Goal: Information Seeking & Learning: Learn about a topic

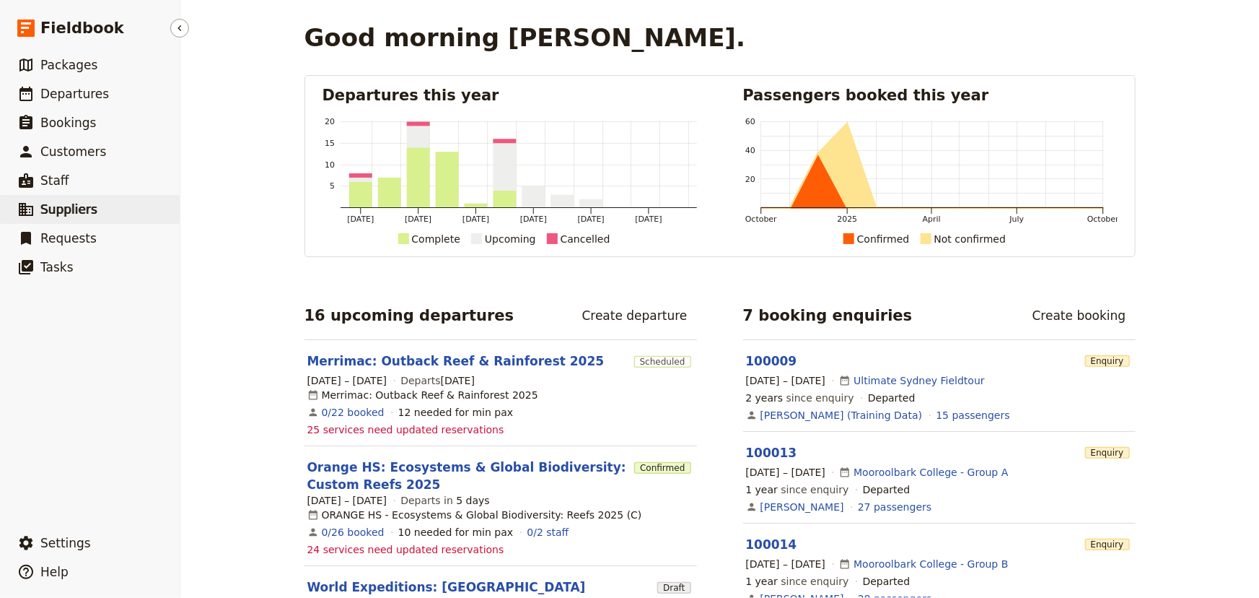
click at [86, 207] on span "Suppliers" at bounding box center [68, 209] width 57 height 14
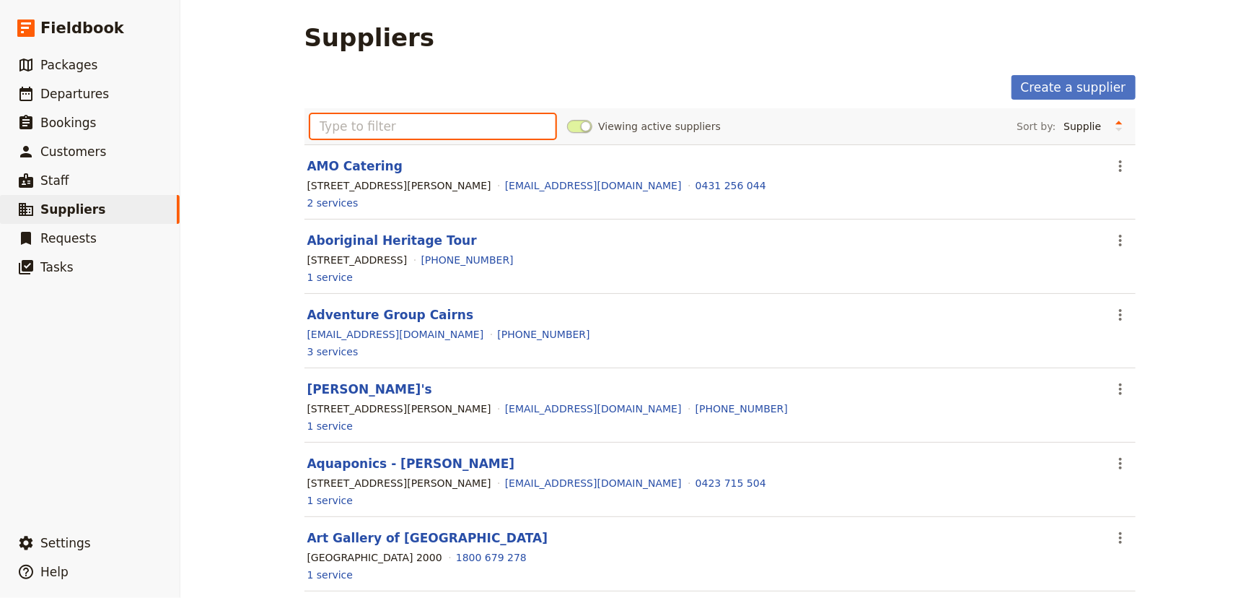
click at [424, 131] on input "text" at bounding box center [433, 126] width 246 height 25
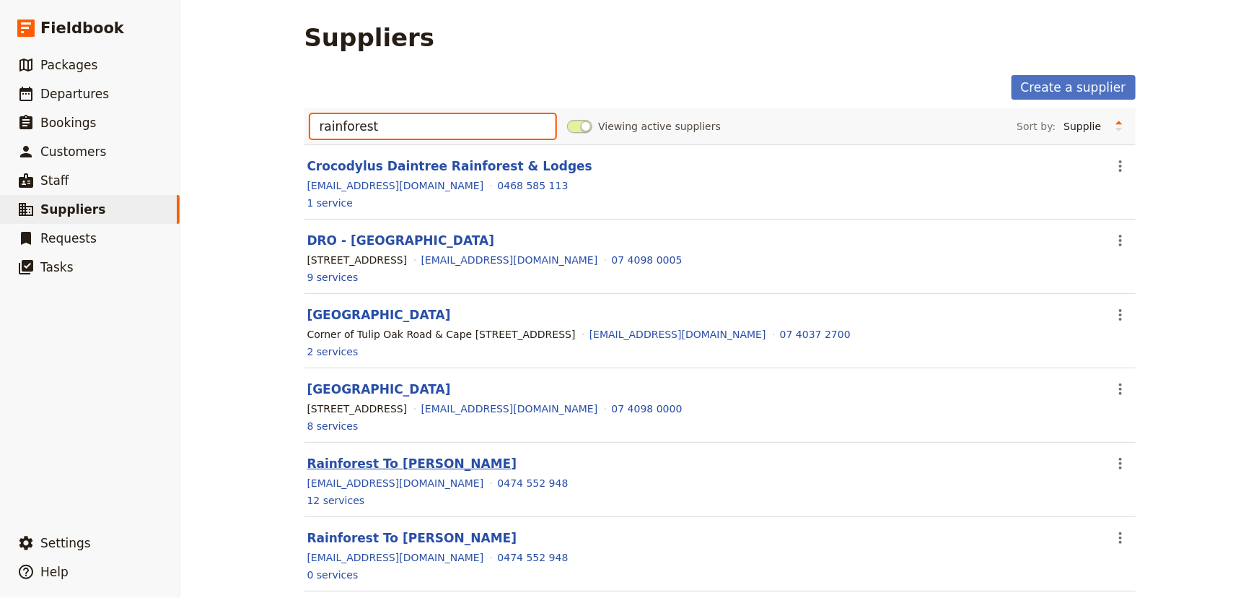
type input "rainforest"
click at [327, 460] on link "Rainforest To Bush" at bounding box center [412, 463] width 210 height 14
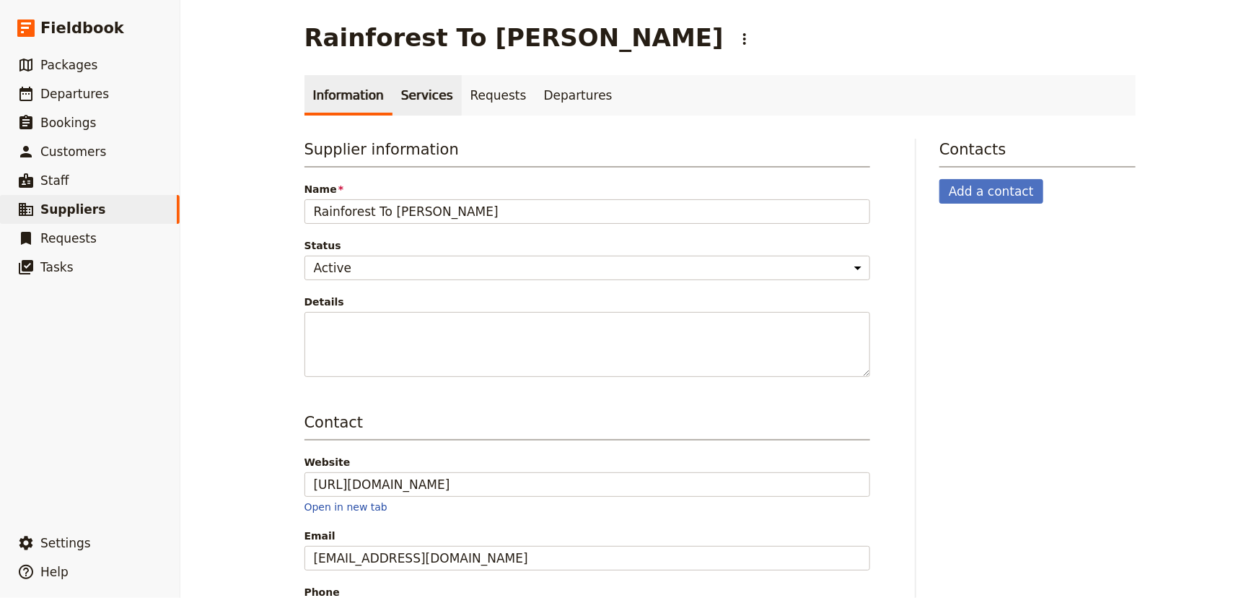
click at [405, 108] on link "Services" at bounding box center [427, 95] width 69 height 40
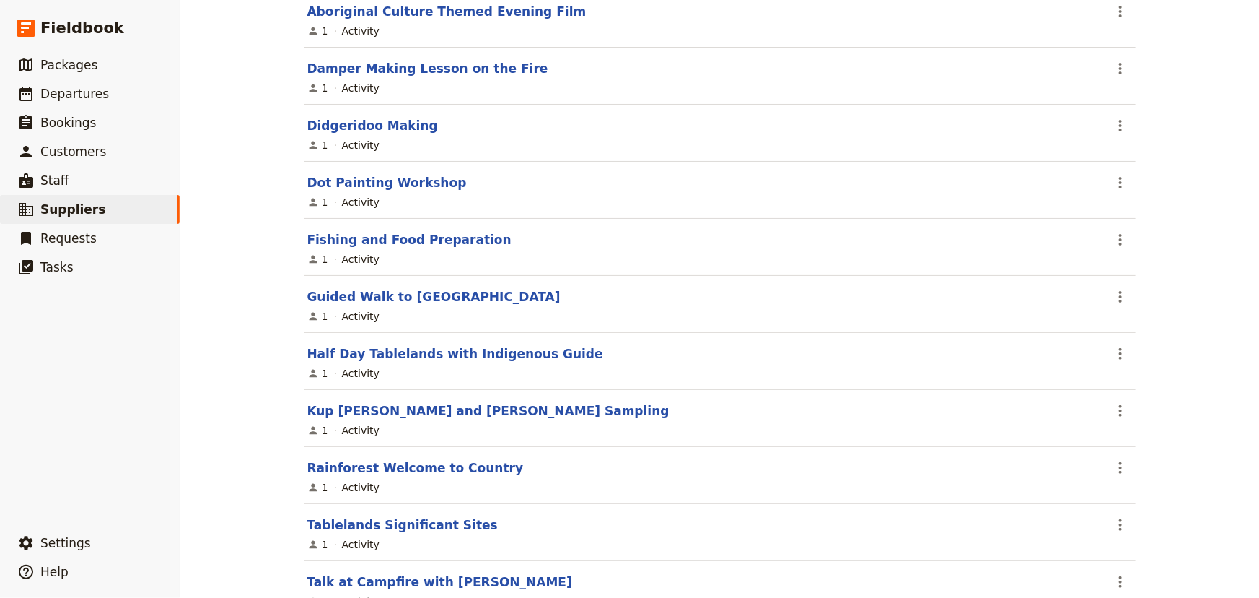
scroll to position [328, 0]
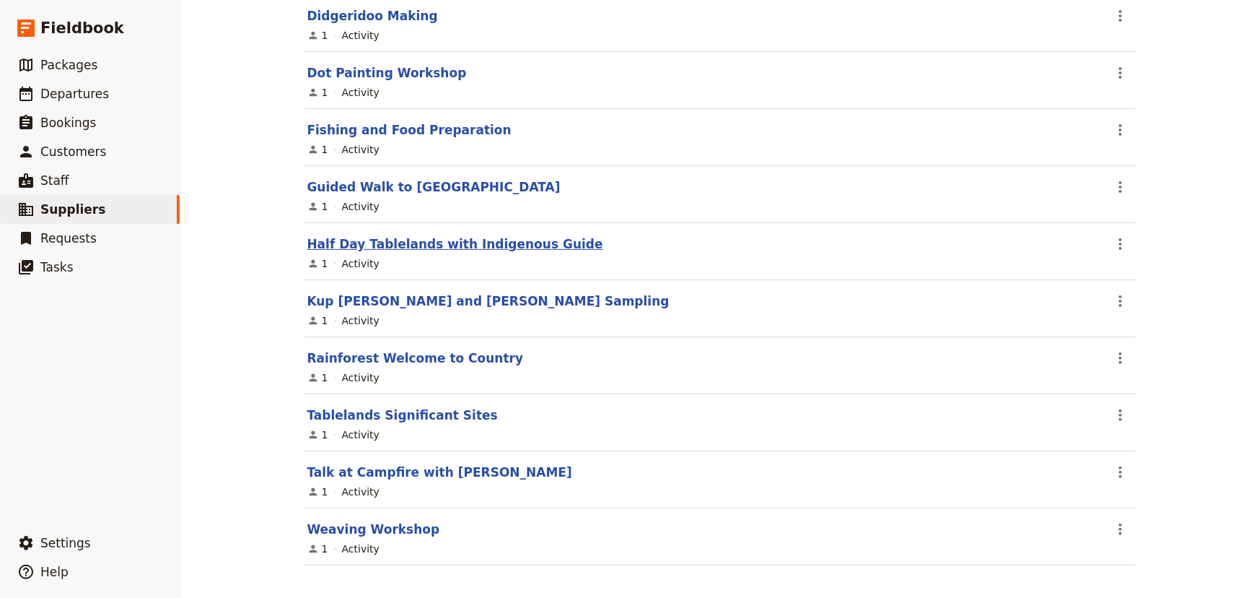
click at [499, 241] on link "Half Day Tablelands with Indigenous Guide" at bounding box center [455, 244] width 296 height 14
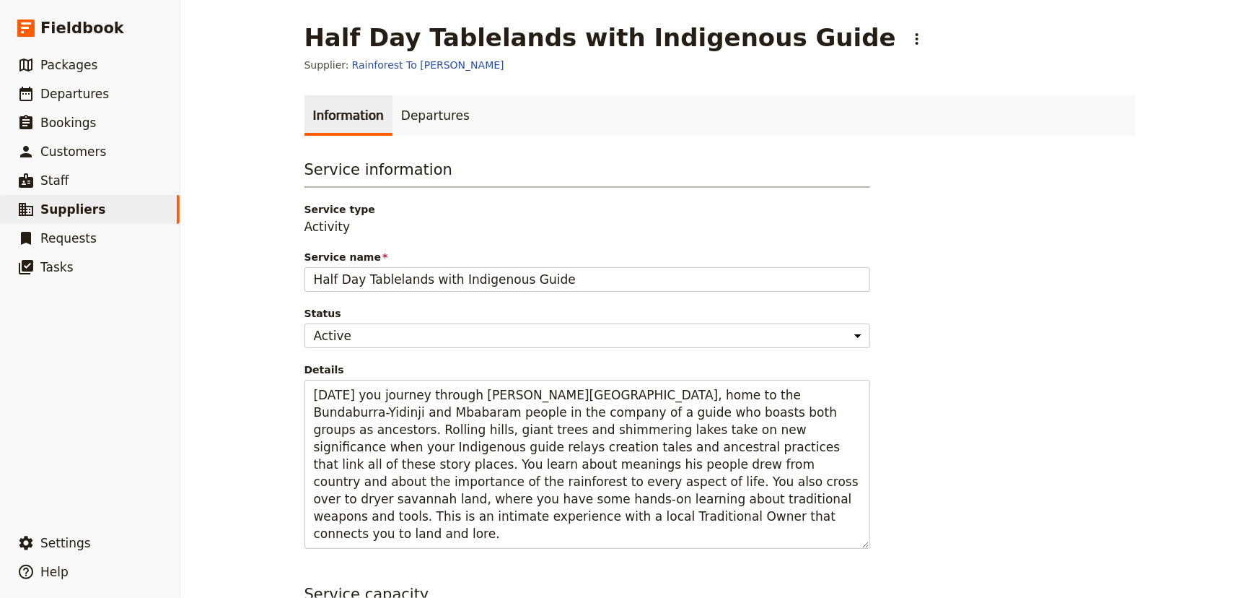
drag, startPoint x: 1155, startPoint y: 190, endPoint x: 1121, endPoint y: 123, distance: 74.9
click at [1155, 188] on div "Half Day Tablelands with Indigenous Guide ​ Supplier: Rainforest To Bush Inform…" at bounding box center [719, 299] width 1079 height 598
click at [367, 59] on link "Rainforest To Bush" at bounding box center [428, 65] width 152 height 14
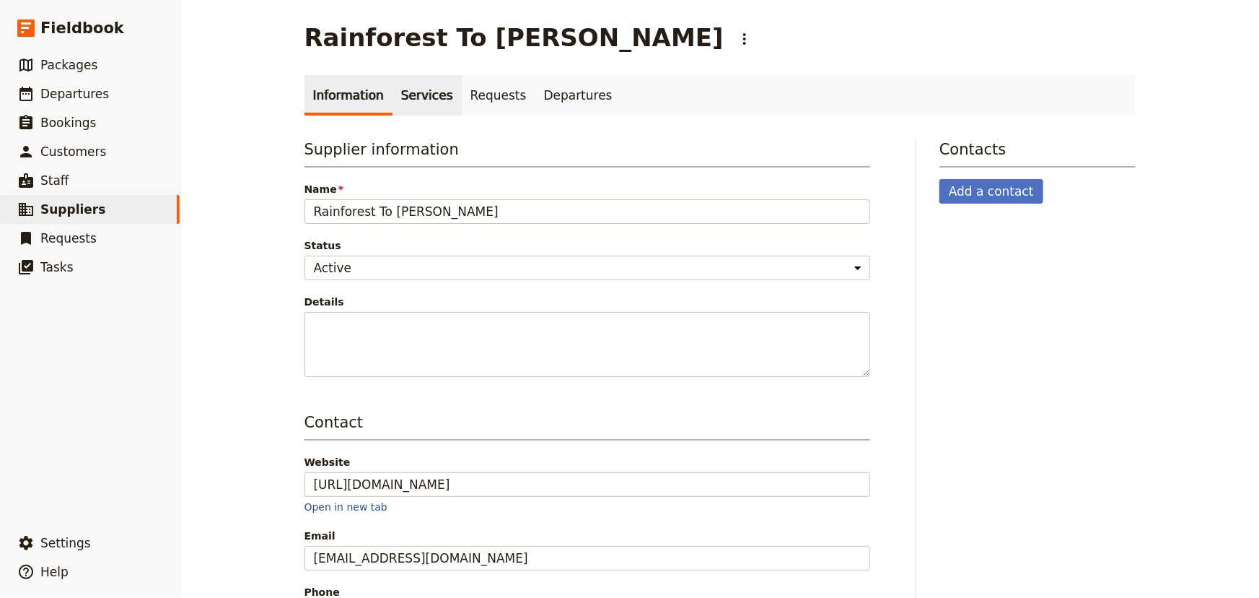
click at [408, 103] on link "Services" at bounding box center [427, 95] width 69 height 40
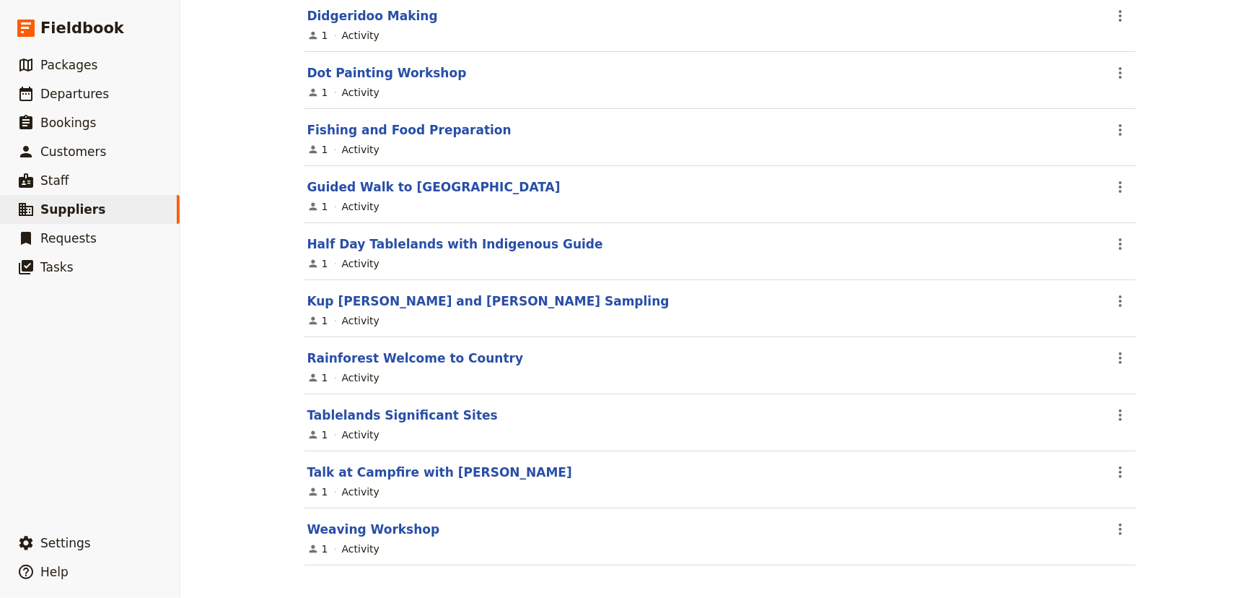
scroll to position [333, 0]
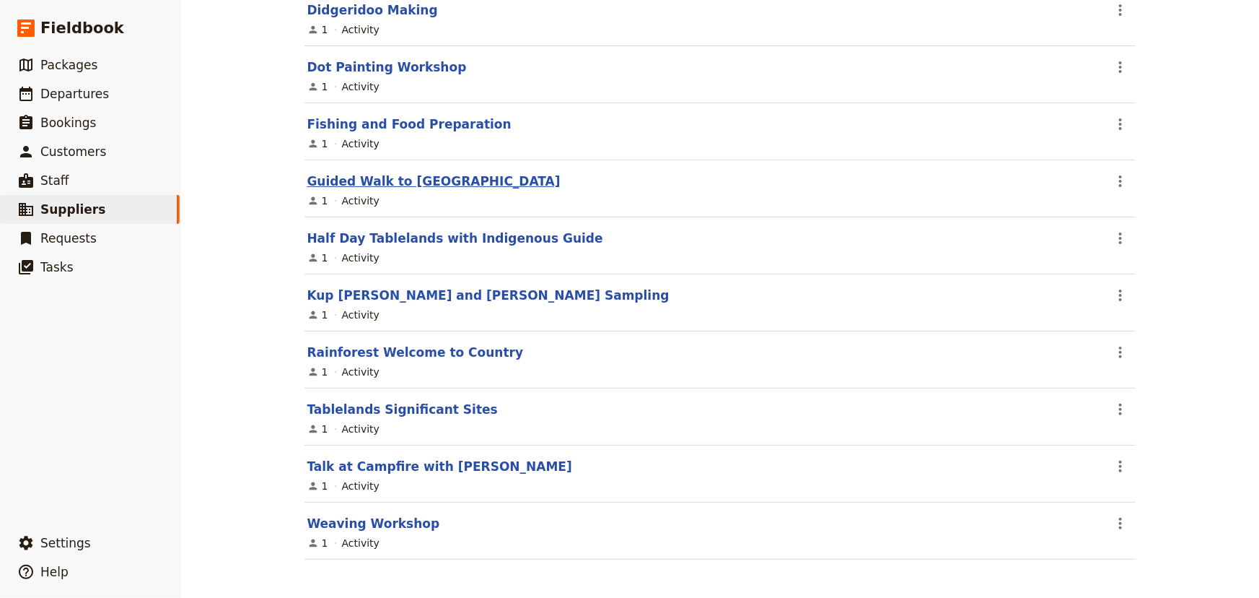
click at [460, 174] on link "Guided Walk to Lion Mountain" at bounding box center [433, 181] width 253 height 14
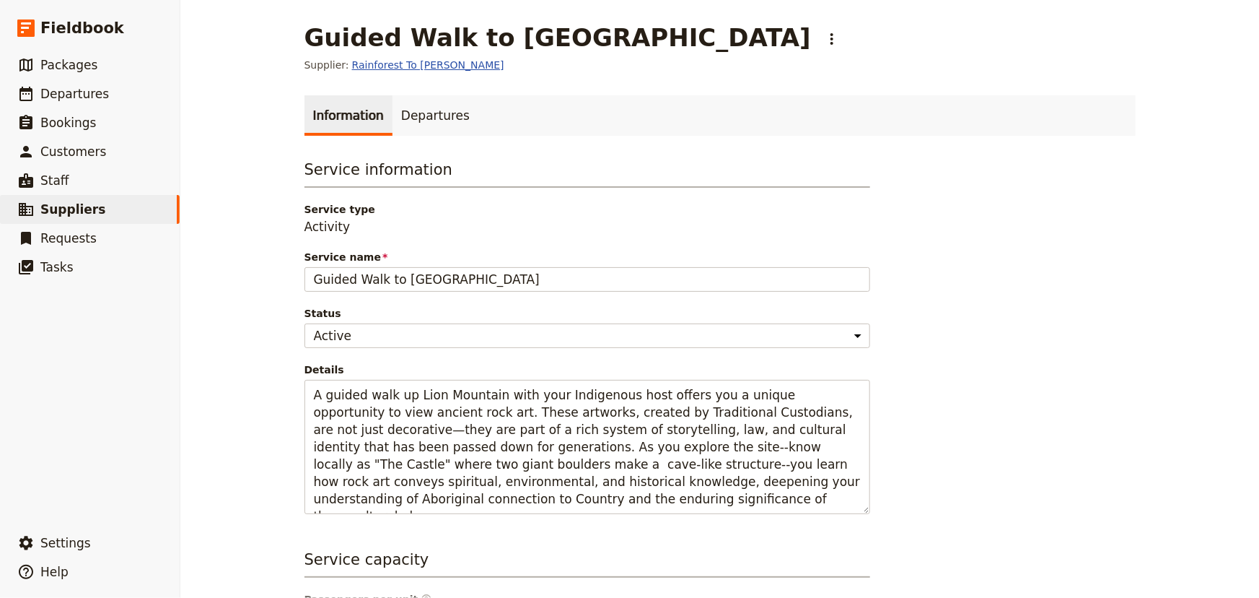
click at [408, 65] on link "Rainforest To Bush" at bounding box center [428, 65] width 152 height 14
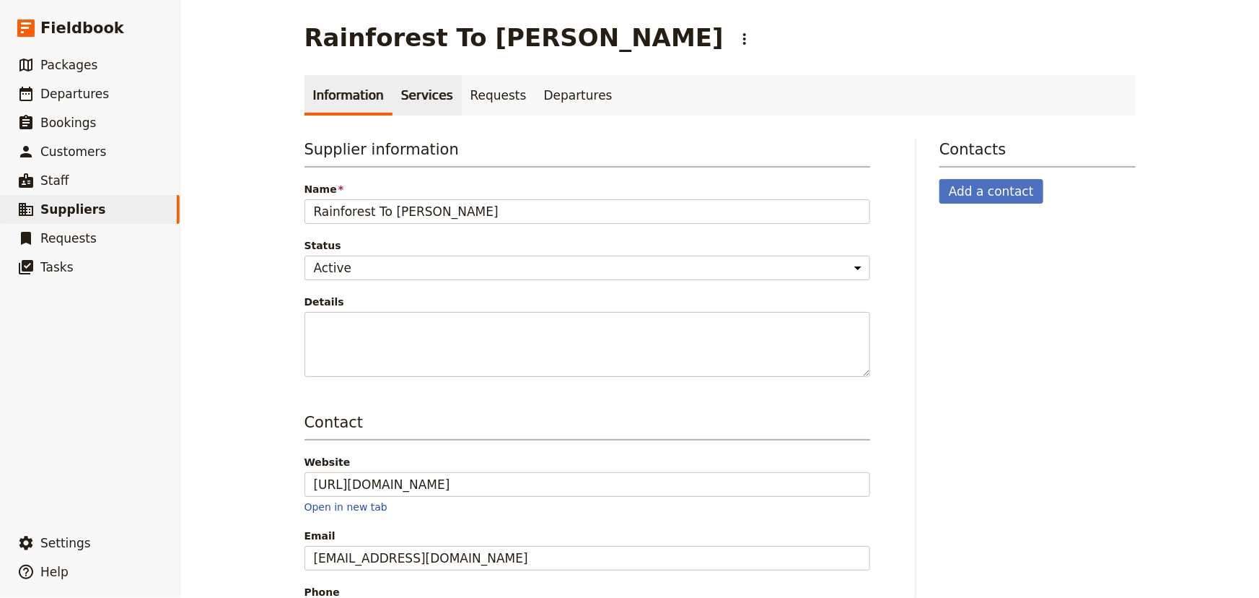
click at [404, 97] on link "Services" at bounding box center [427, 95] width 69 height 40
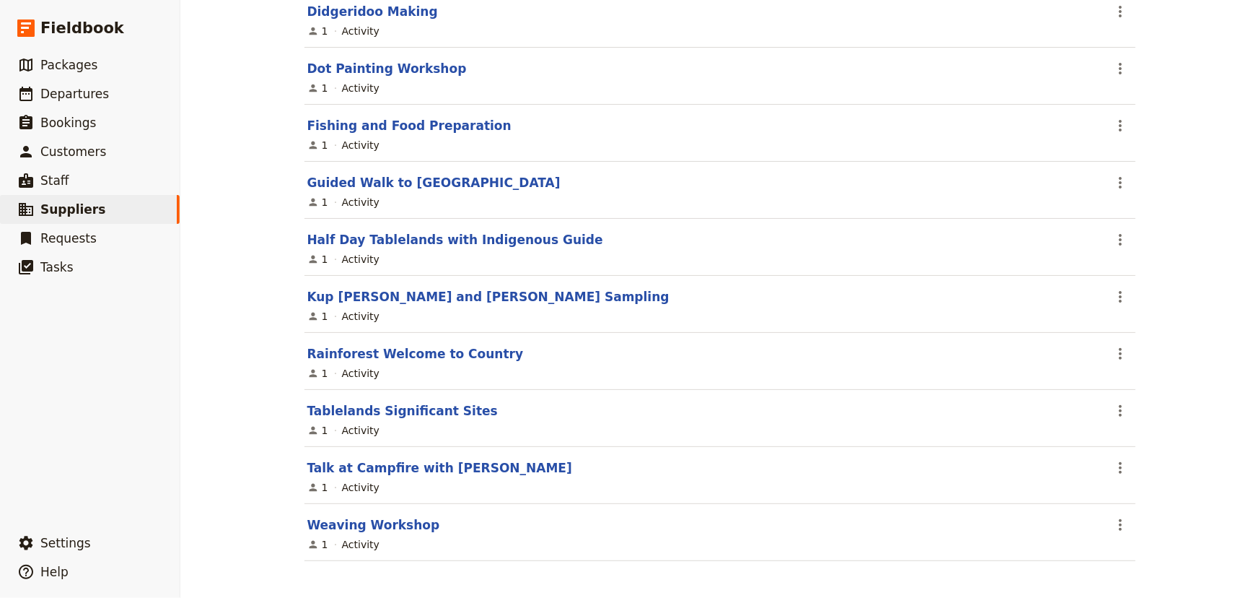
scroll to position [333, 0]
click at [403, 406] on link "Tablelands Significant Sites" at bounding box center [402, 409] width 191 height 14
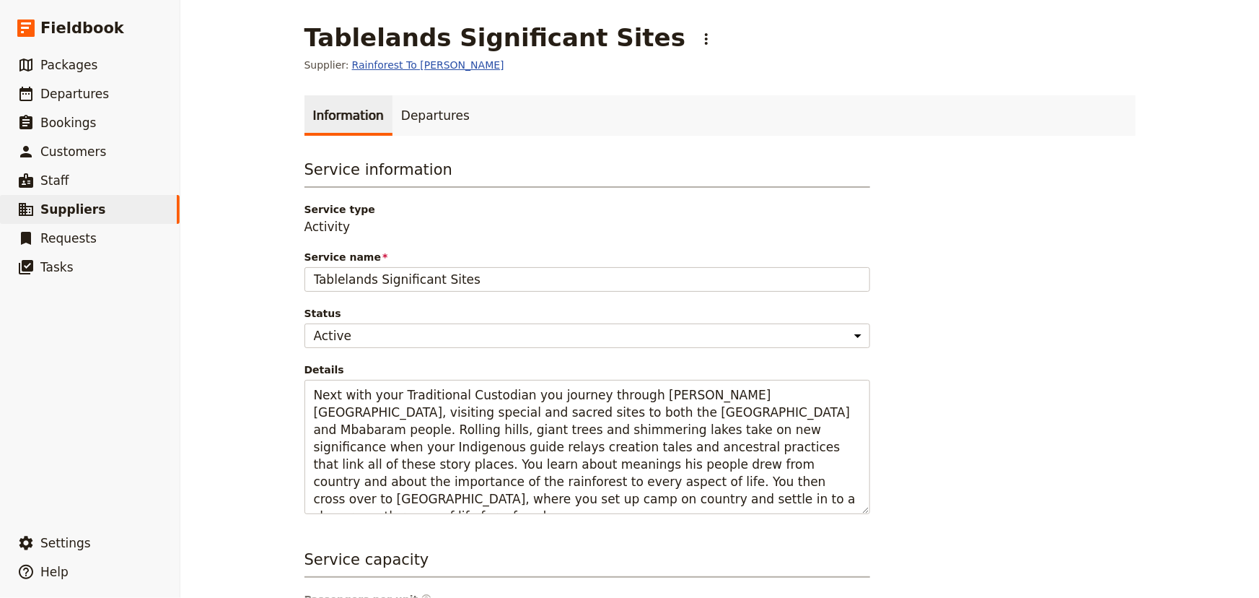
click at [413, 62] on link "Rainforest To Bush" at bounding box center [428, 65] width 152 height 14
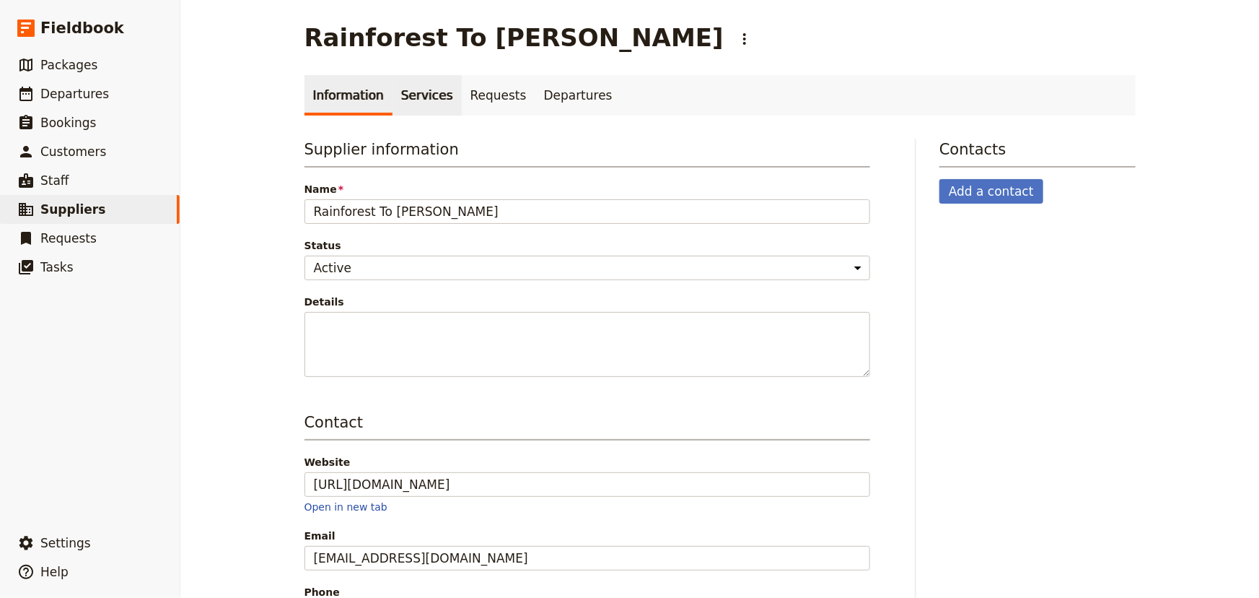
click at [398, 97] on link "Services" at bounding box center [427, 95] width 69 height 40
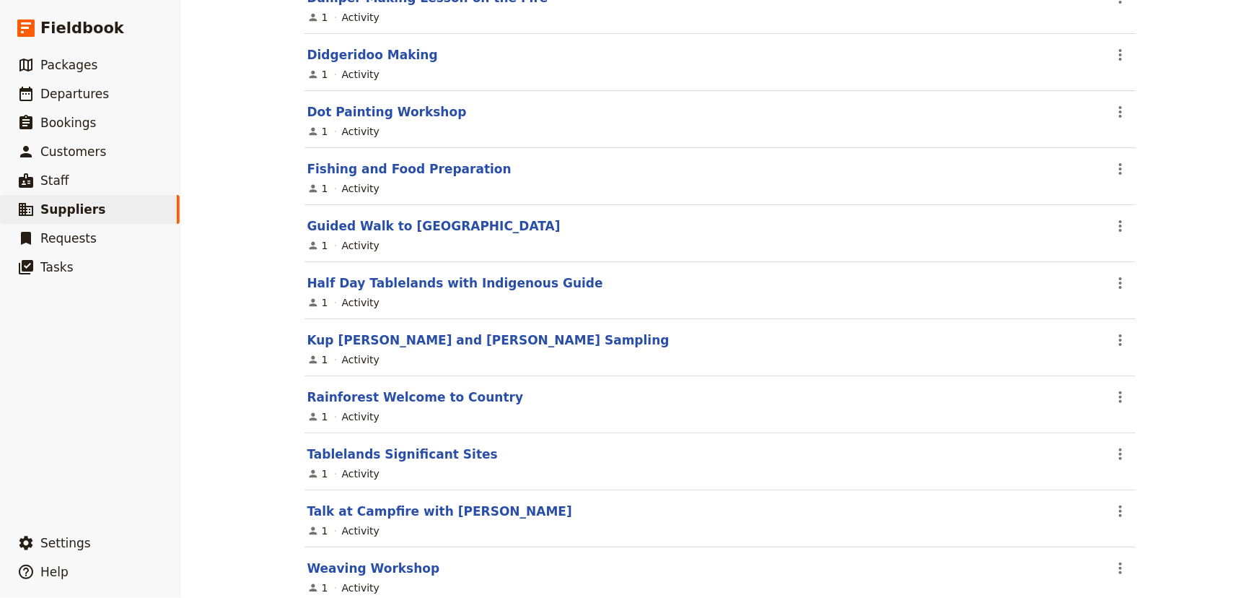
scroll to position [333, 0]
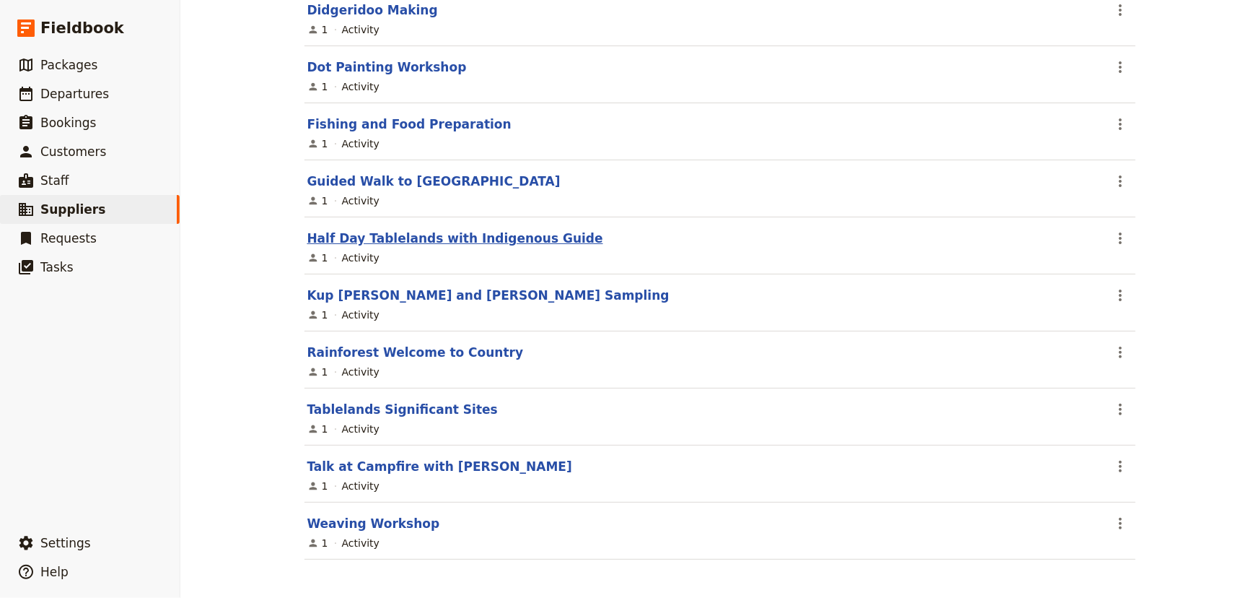
click at [462, 236] on link "Half Day Tablelands with Indigenous Guide" at bounding box center [455, 238] width 296 height 14
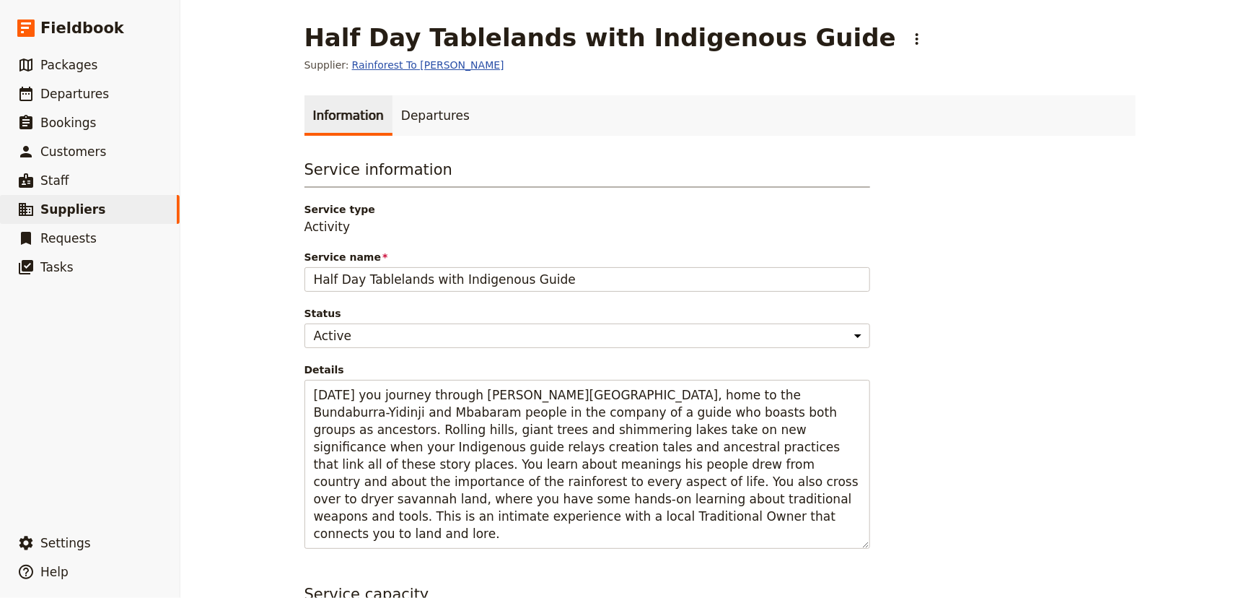
click at [388, 64] on link "Rainforest To Bush" at bounding box center [428, 65] width 152 height 14
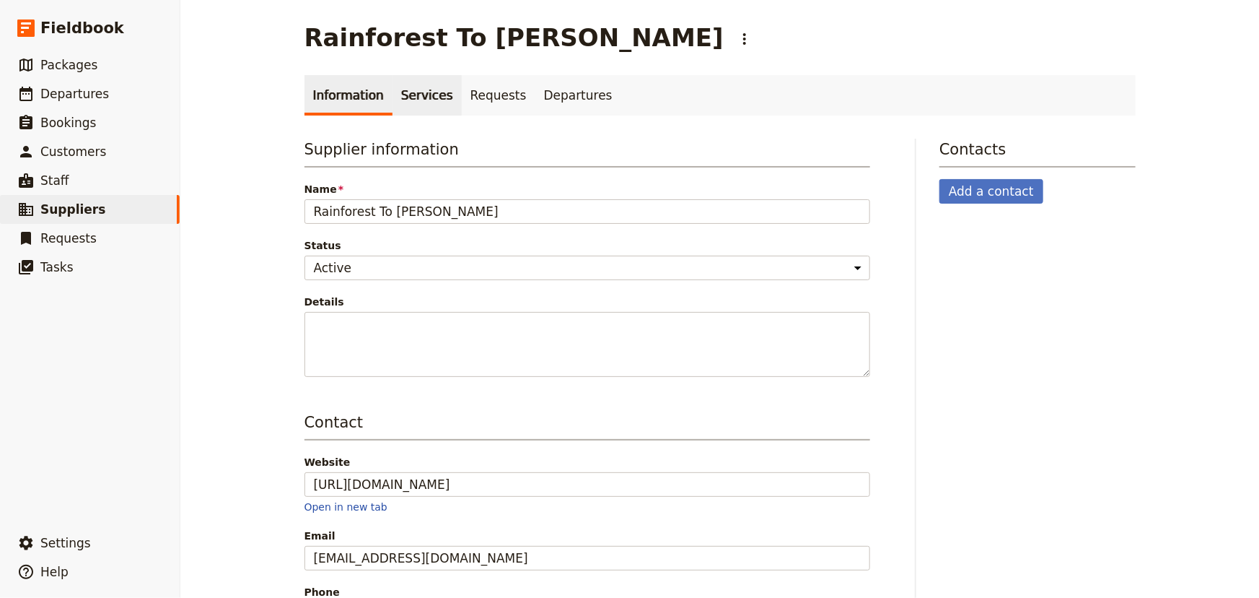
click at [398, 100] on link "Services" at bounding box center [427, 95] width 69 height 40
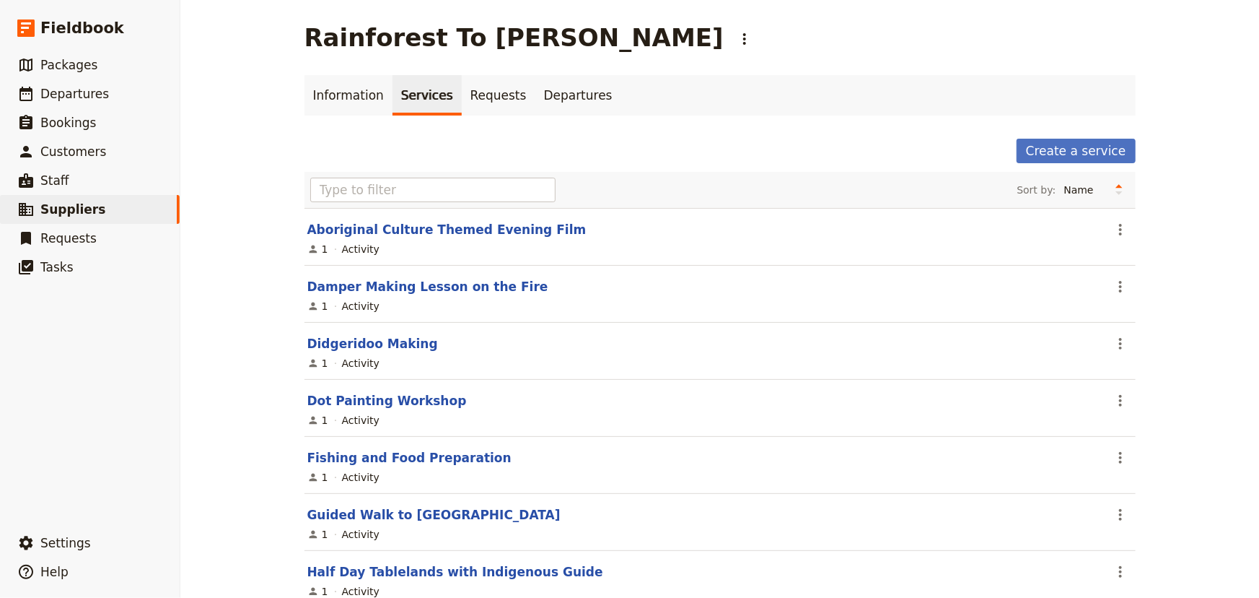
click at [242, 263] on div "Rainforest To Bush ​ Information Services Requests Departures Create a service …" at bounding box center [719, 299] width 1079 height 598
